Goal: Find specific page/section: Find specific page/section

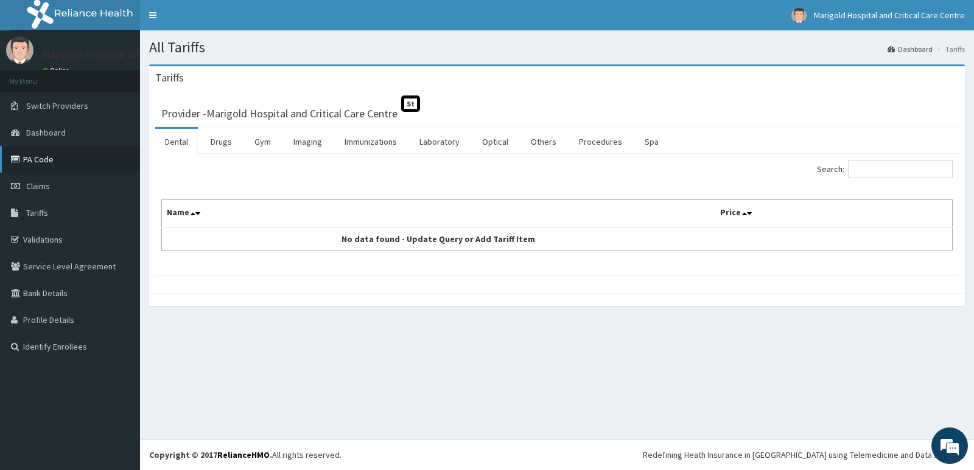
click at [68, 164] on link "PA Code" at bounding box center [70, 159] width 140 height 27
click at [304, 146] on link "Imaging" at bounding box center [308, 142] width 48 height 26
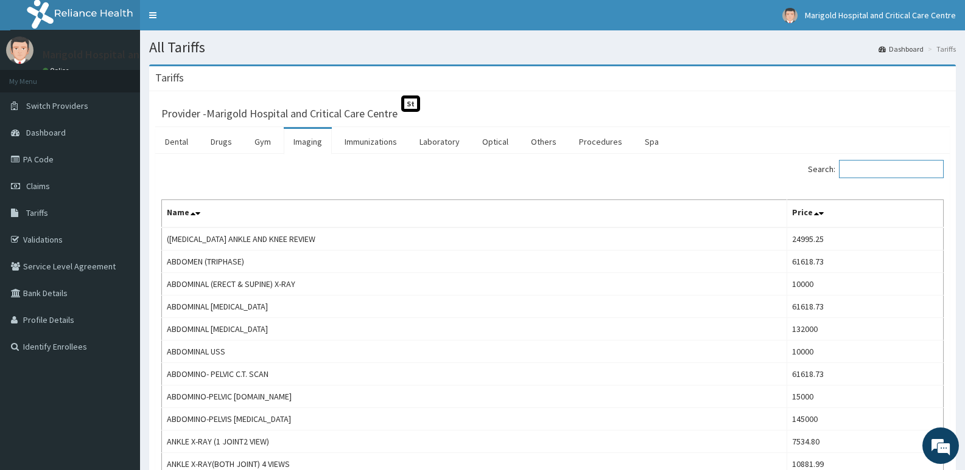
click at [867, 173] on input "Search:" at bounding box center [891, 169] width 105 height 18
paste input "[PERSON_NAME]"
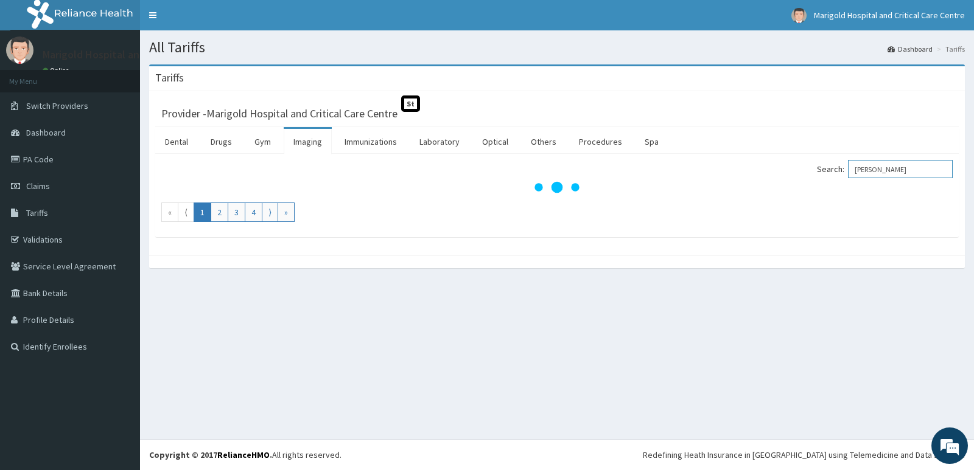
click at [879, 173] on input "TUA TENA" at bounding box center [900, 169] width 105 height 18
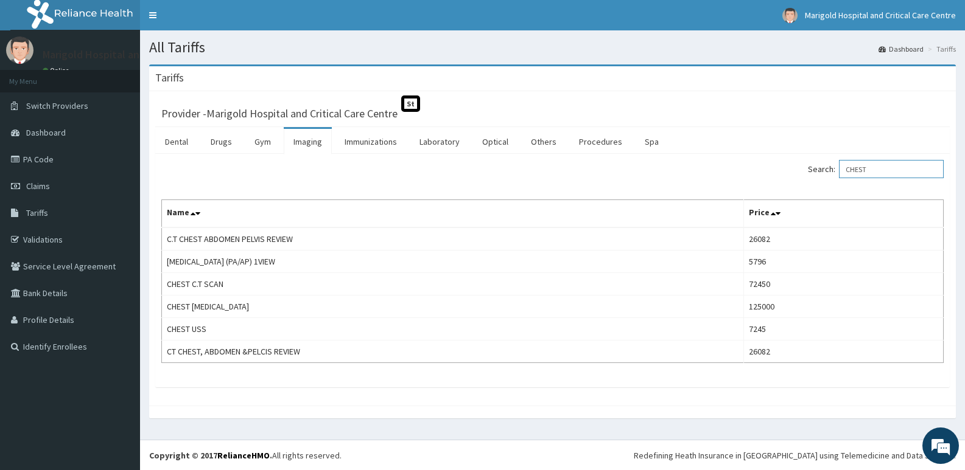
type input "CHEST"
click at [439, 141] on link "Laboratory" at bounding box center [440, 142] width 60 height 26
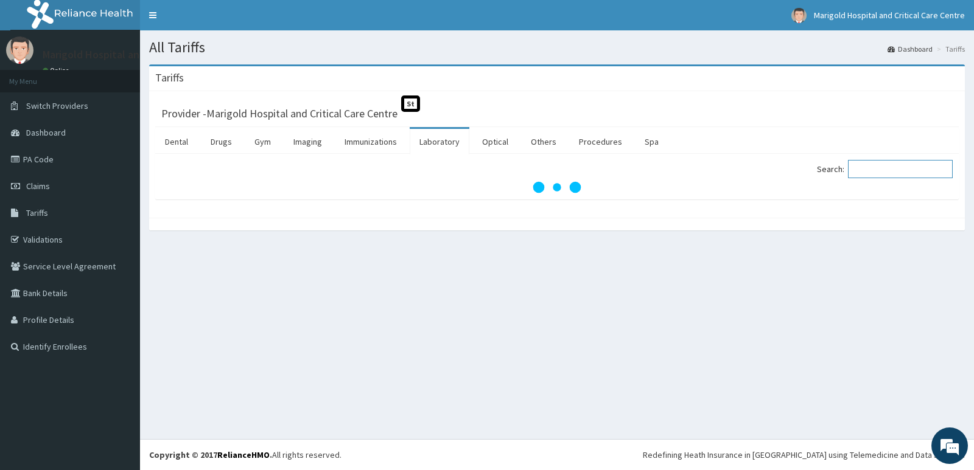
click at [879, 168] on input "Search:" at bounding box center [900, 169] width 105 height 18
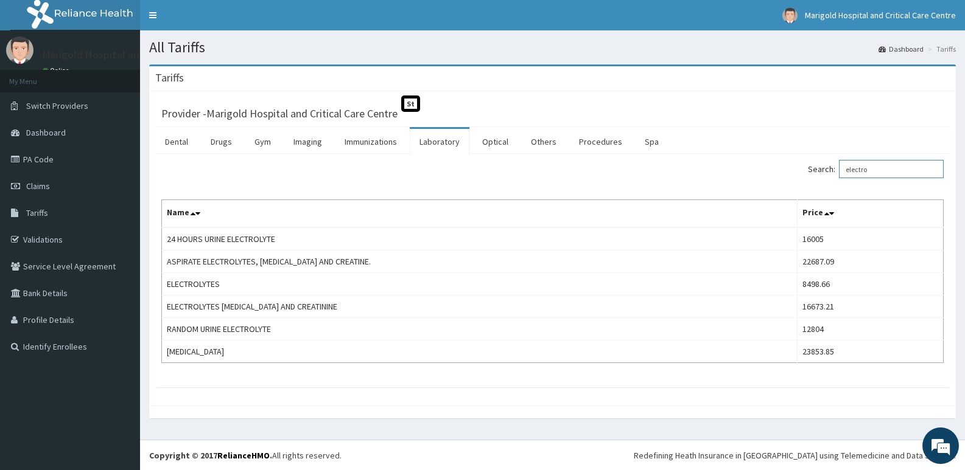
type input "electro"
click at [44, 157] on link "PA Code" at bounding box center [70, 159] width 140 height 27
